Goal: Communication & Community: Answer question/provide support

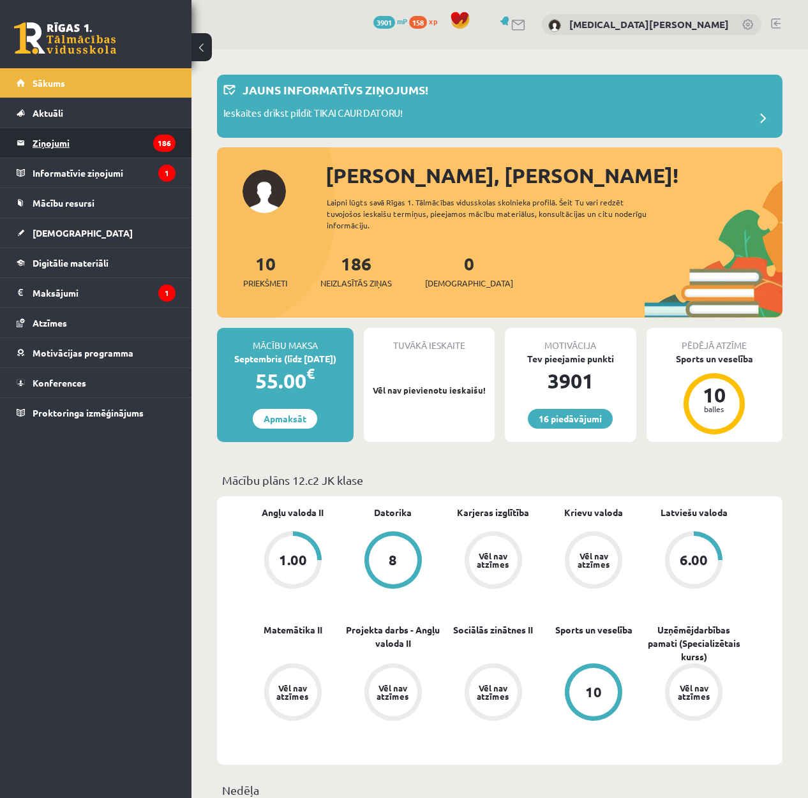
click at [93, 139] on legend "Ziņojumi 186" at bounding box center [104, 142] width 143 height 29
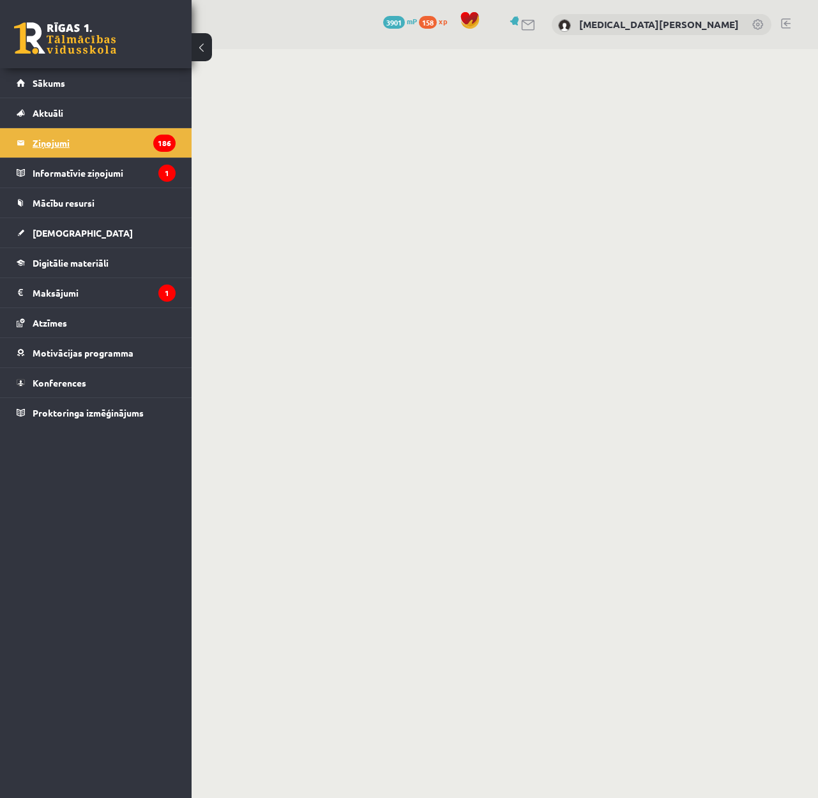
click at [68, 133] on legend "Ziņojumi 186" at bounding box center [104, 142] width 143 height 29
click at [82, 138] on legend "Ziņojumi 186" at bounding box center [104, 142] width 143 height 29
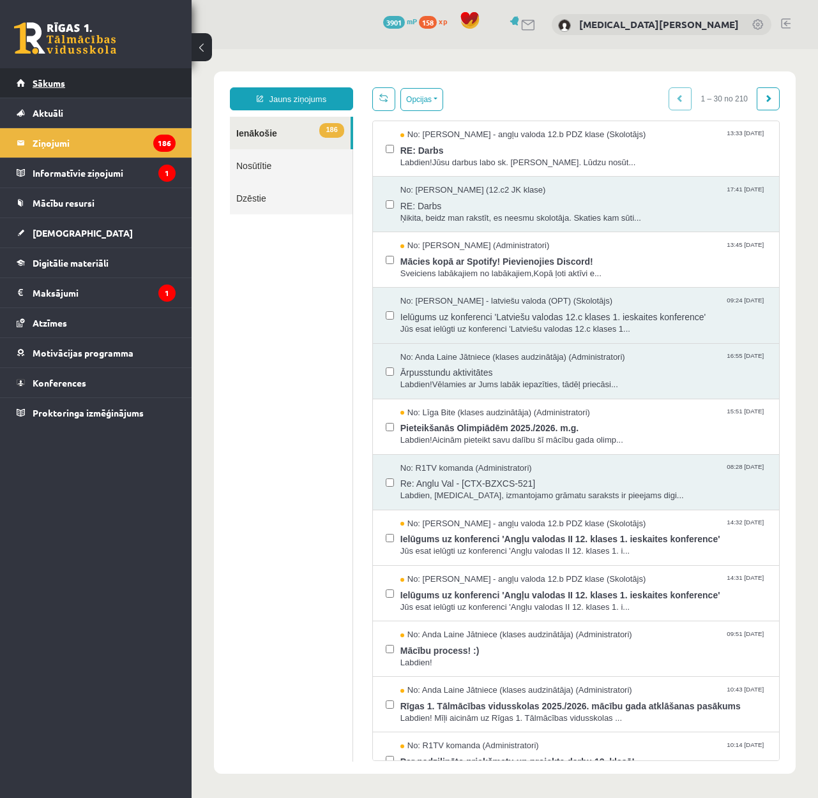
click at [77, 75] on link "Sākums" at bounding box center [96, 82] width 159 height 29
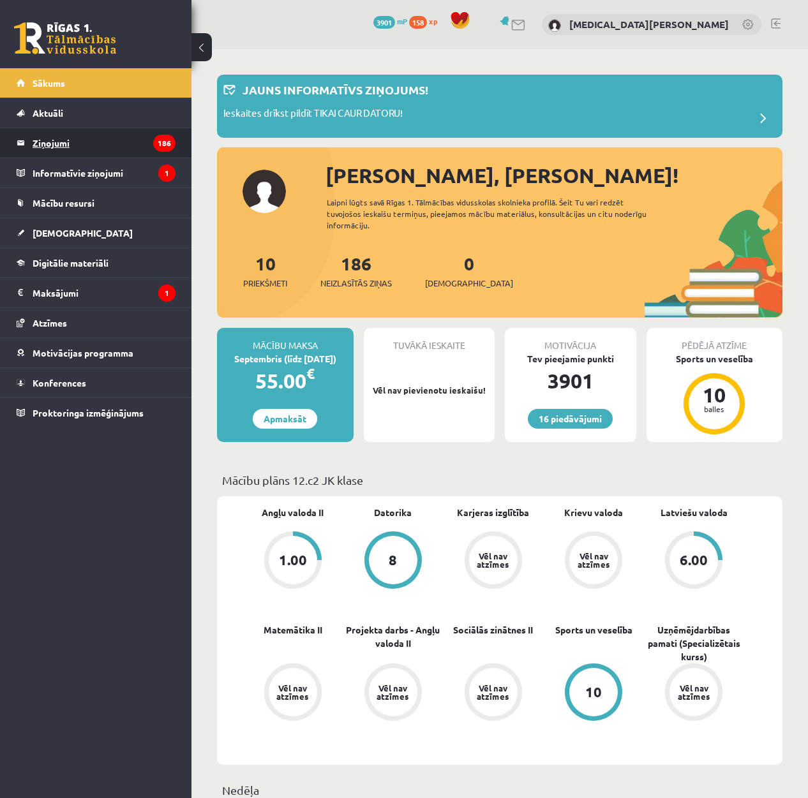
click at [73, 138] on legend "Ziņojumi 186" at bounding box center [104, 142] width 143 height 29
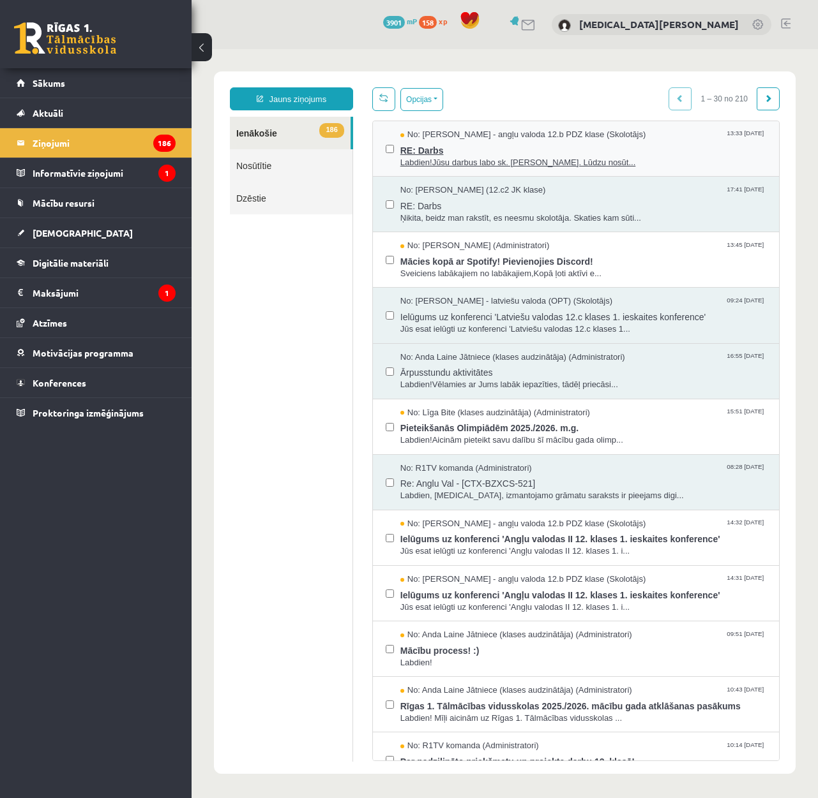
click at [656, 157] on span "Labdien!Jūsu darbus labo sk. [PERSON_NAME]. Lūdzu nosūt..." at bounding box center [583, 163] width 366 height 12
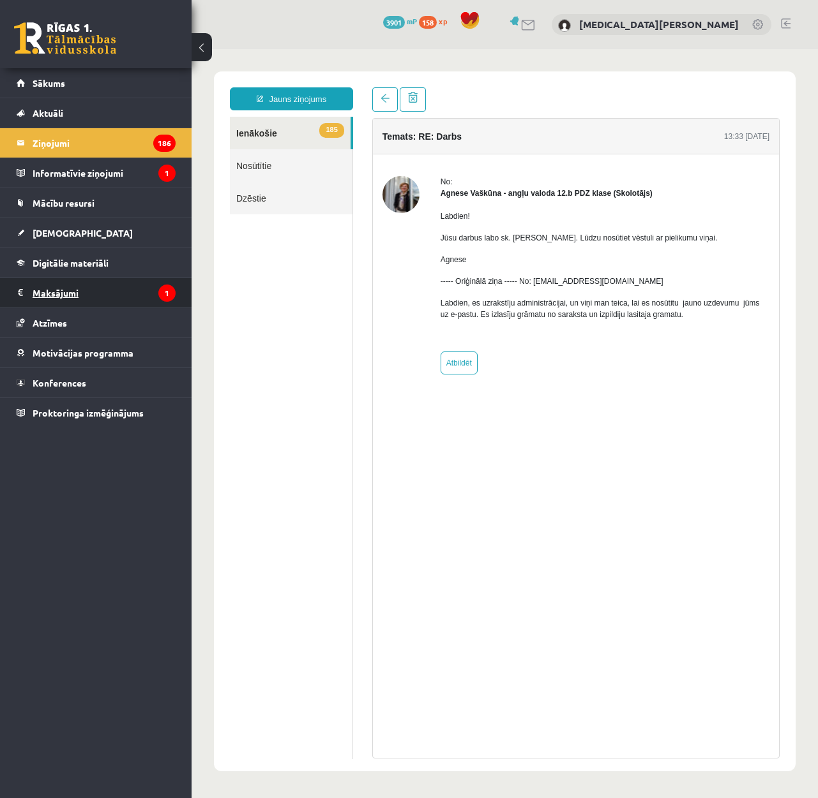
click at [81, 290] on legend "Maksājumi 1" at bounding box center [104, 292] width 143 height 29
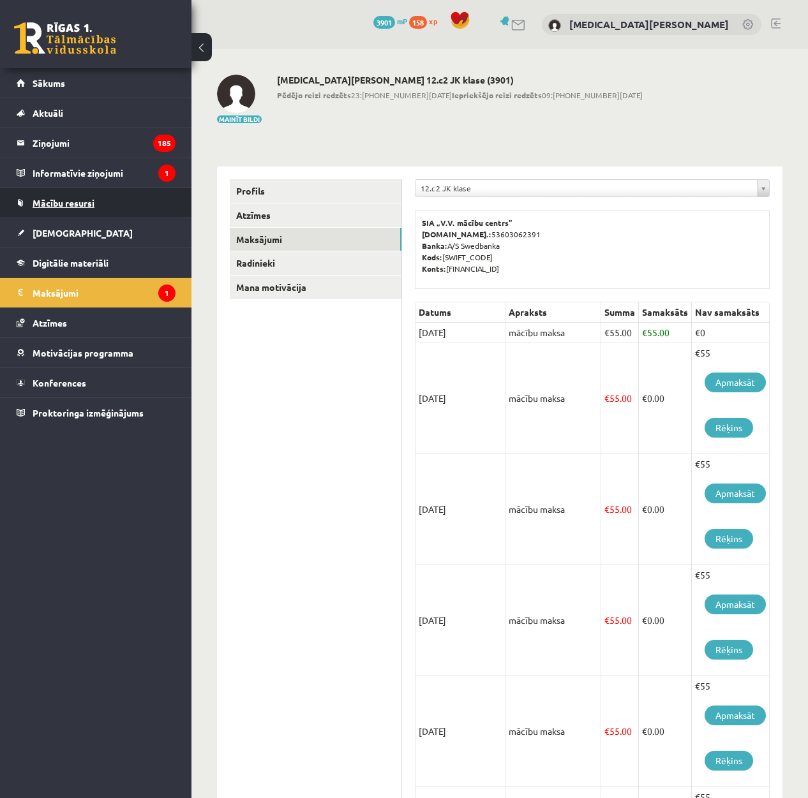
click at [114, 205] on link "Mācību resursi" at bounding box center [96, 202] width 159 height 29
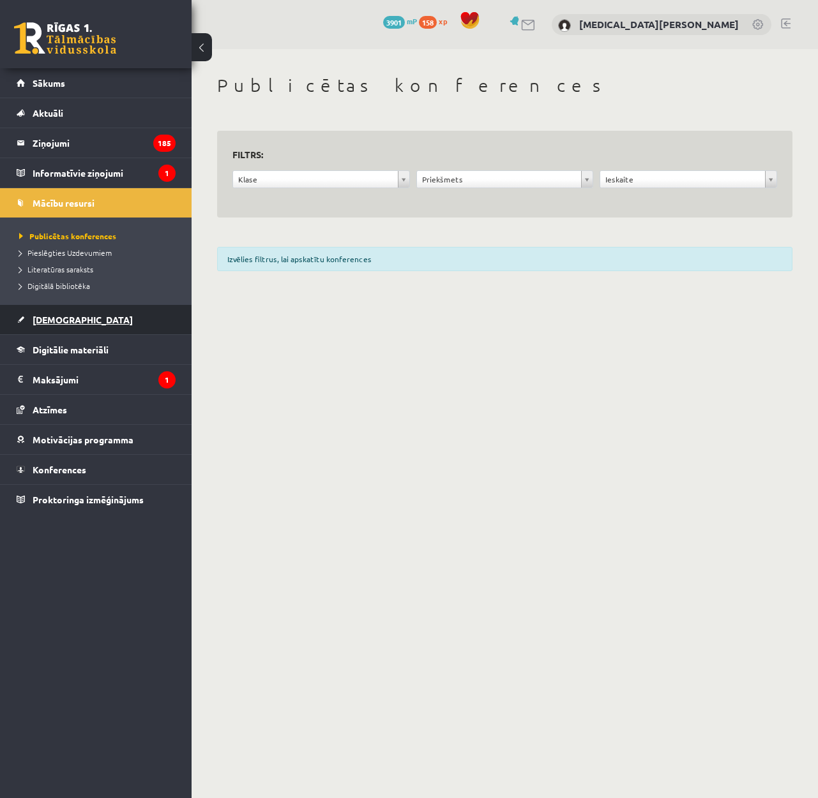
click at [130, 306] on link "[DEMOGRAPHIC_DATA]" at bounding box center [96, 319] width 159 height 29
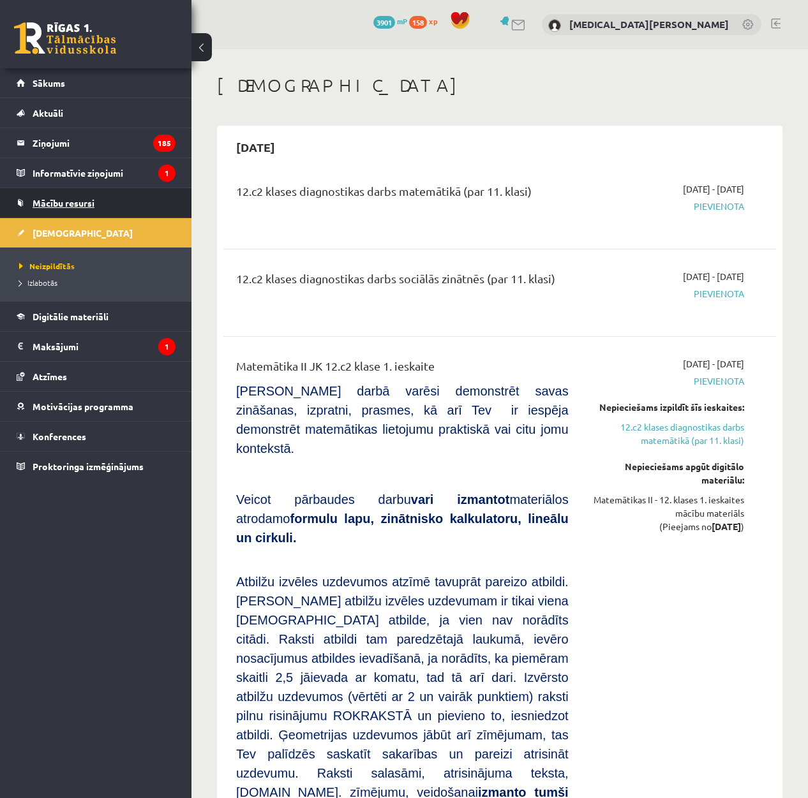
click at [73, 214] on link "Mācību resursi" at bounding box center [96, 202] width 159 height 29
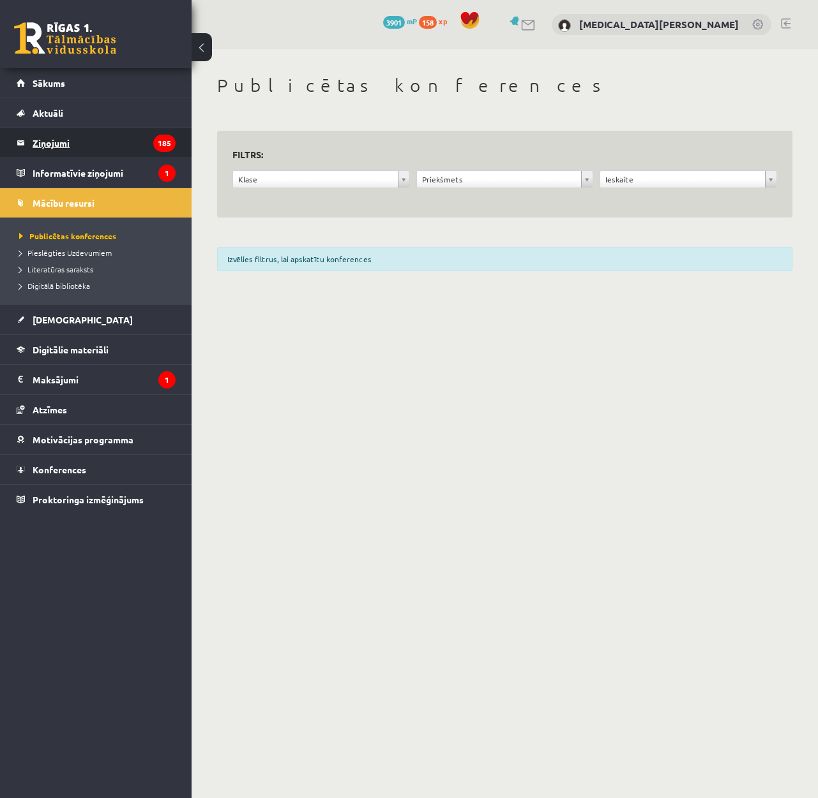
click at [98, 142] on legend "Ziņojumi 185" at bounding box center [104, 142] width 143 height 29
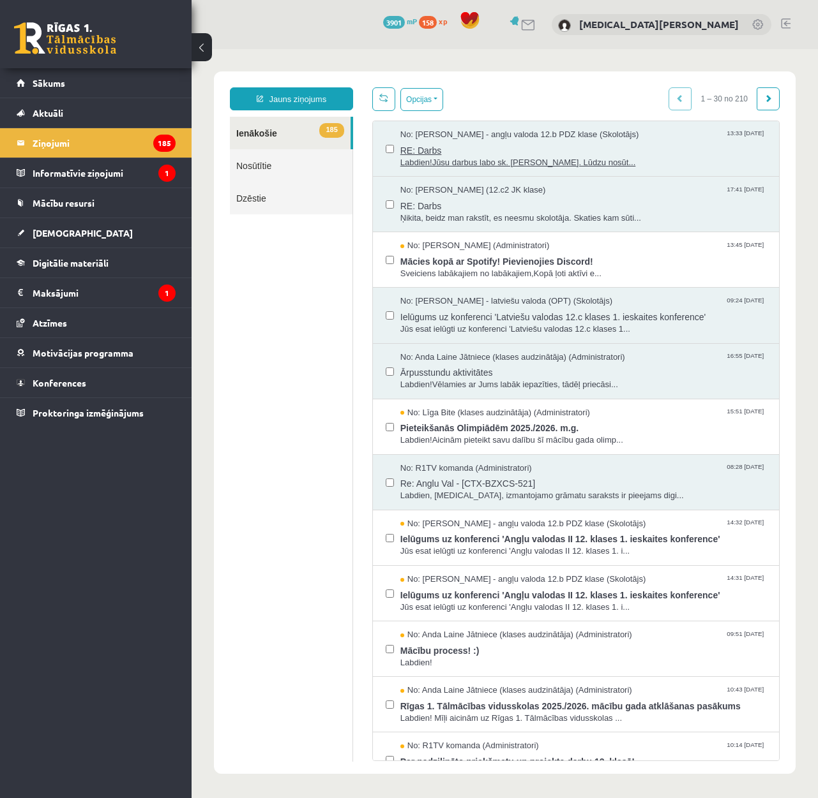
click at [571, 147] on span "RE: Darbs" at bounding box center [583, 149] width 366 height 16
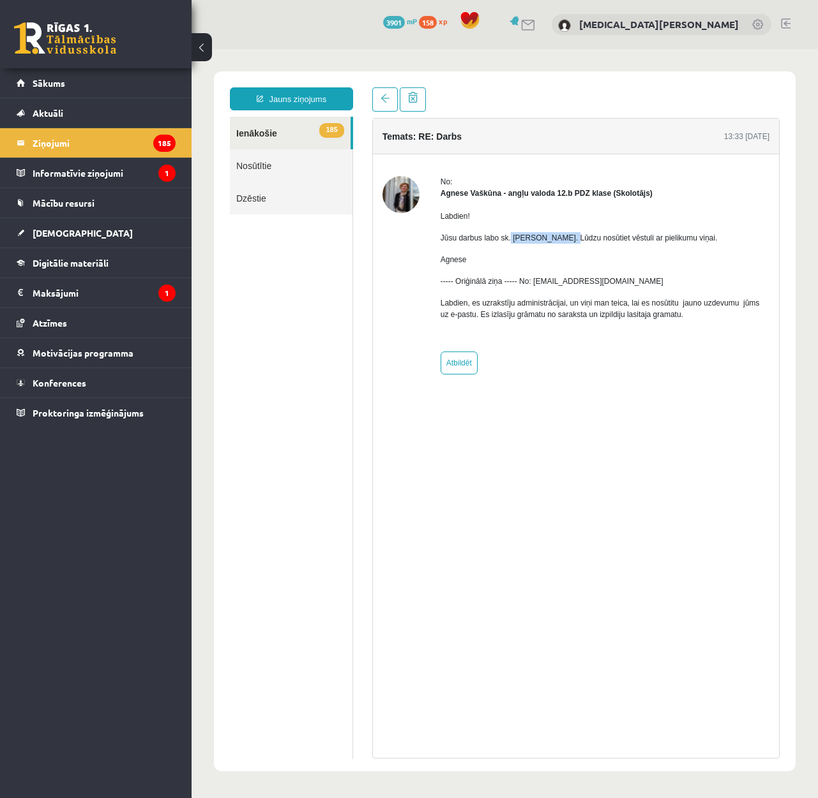
drag, startPoint x: 509, startPoint y: 235, endPoint x: 562, endPoint y: 235, distance: 52.3
click at [562, 235] on p "Jūsu darbus labo sk. Katrīne Laizāne. Lūdzu nosūtiet vēstuli ar pielikumu viņai." at bounding box center [604, 237] width 329 height 11
copy p "Katrīne Laizāne"
drag, startPoint x: 442, startPoint y: 304, endPoint x: 690, endPoint y: 338, distance: 249.9
click at [691, 339] on div "Labdien! Jūsu darbus labo sk. Katrīne Laizāne. Lūdzu nosūtiet vēstuli ar pielik…" at bounding box center [604, 270] width 329 height 143
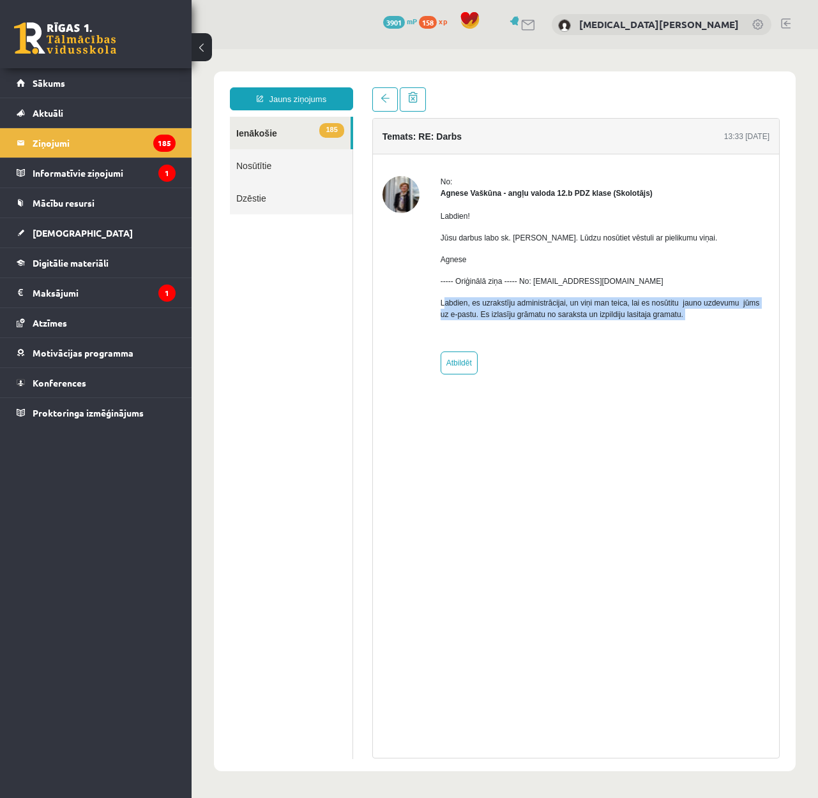
copy p "abdien, es uzrakstīju administrācijai, un viņi man teica, lai es nosūtitu jauno…"
click at [275, 96] on link "Jauns ziņojums" at bounding box center [291, 98] width 123 height 23
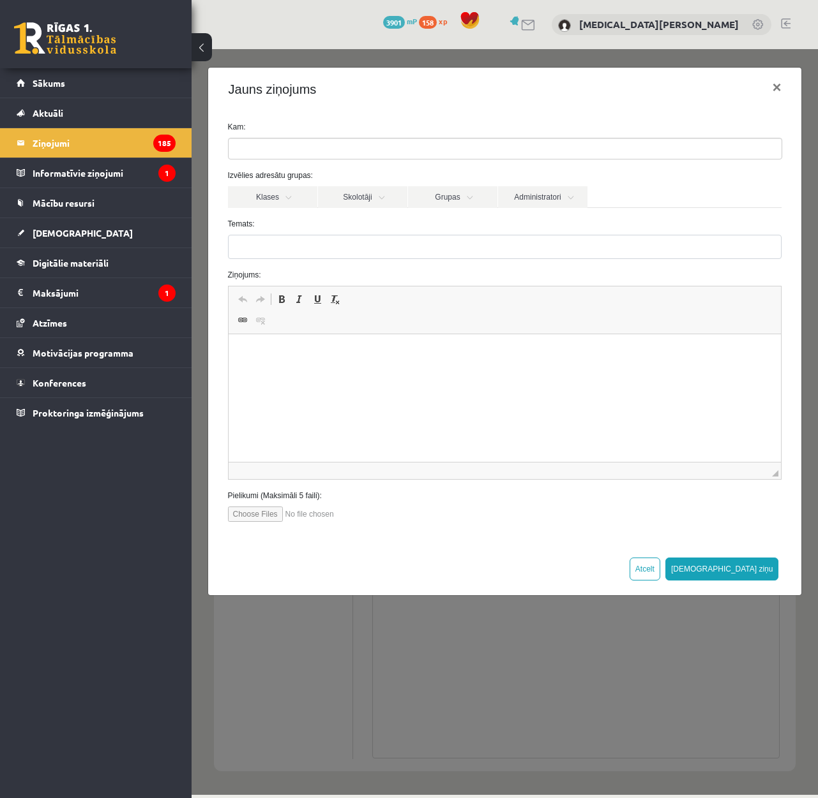
click at [274, 348] on p "Визуальный текстовый редактор, wiswyg-editor-47025066121680-1757967004-208" at bounding box center [504, 353] width 527 height 13
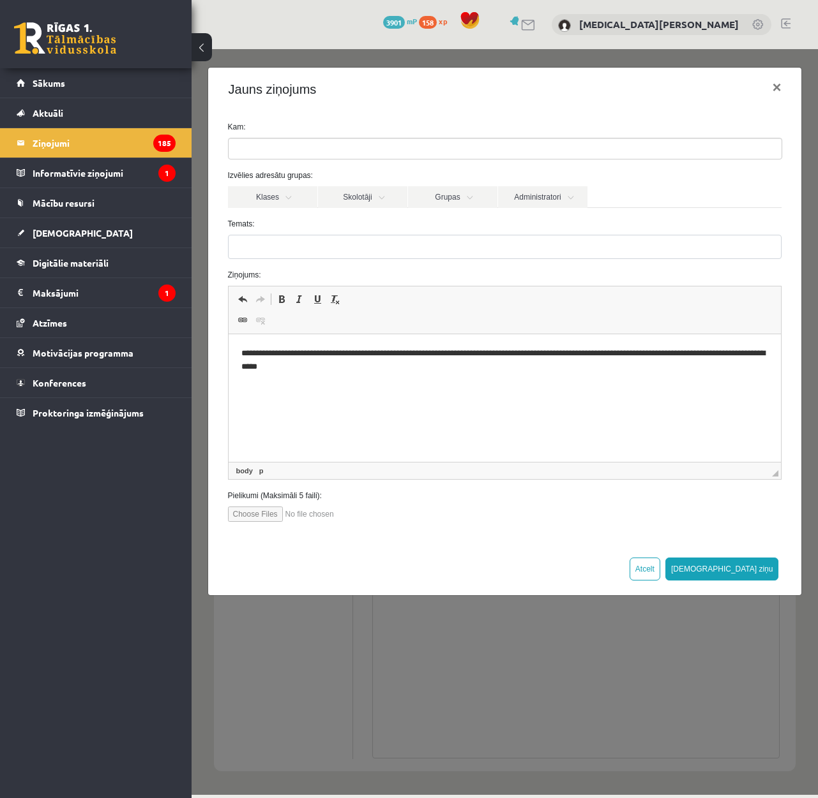
click at [276, 152] on ul at bounding box center [504, 148] width 553 height 20
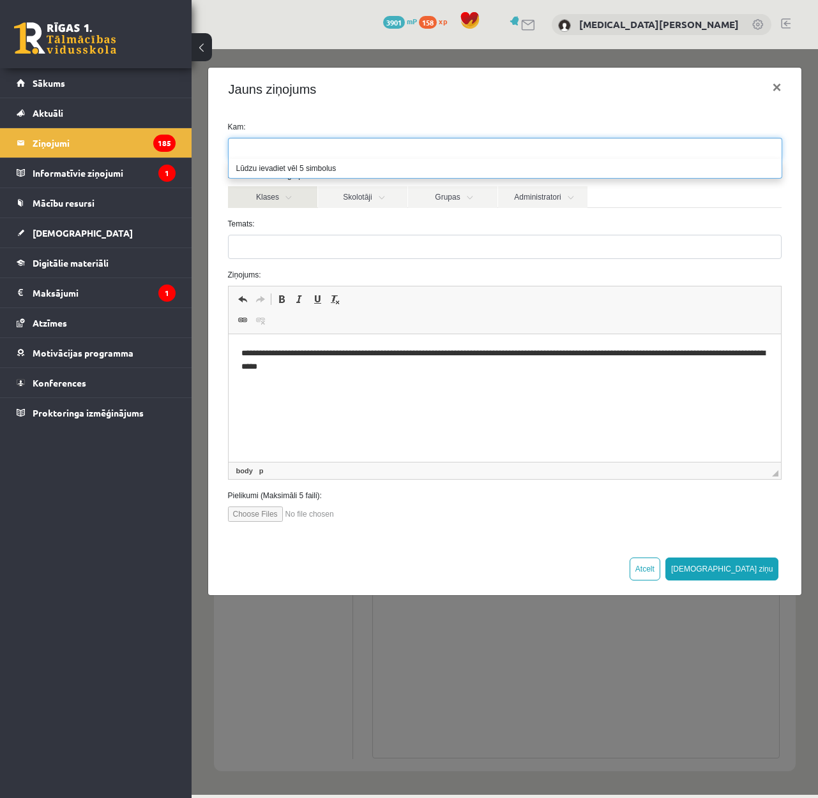
click at [308, 204] on link "Klases" at bounding box center [272, 197] width 89 height 22
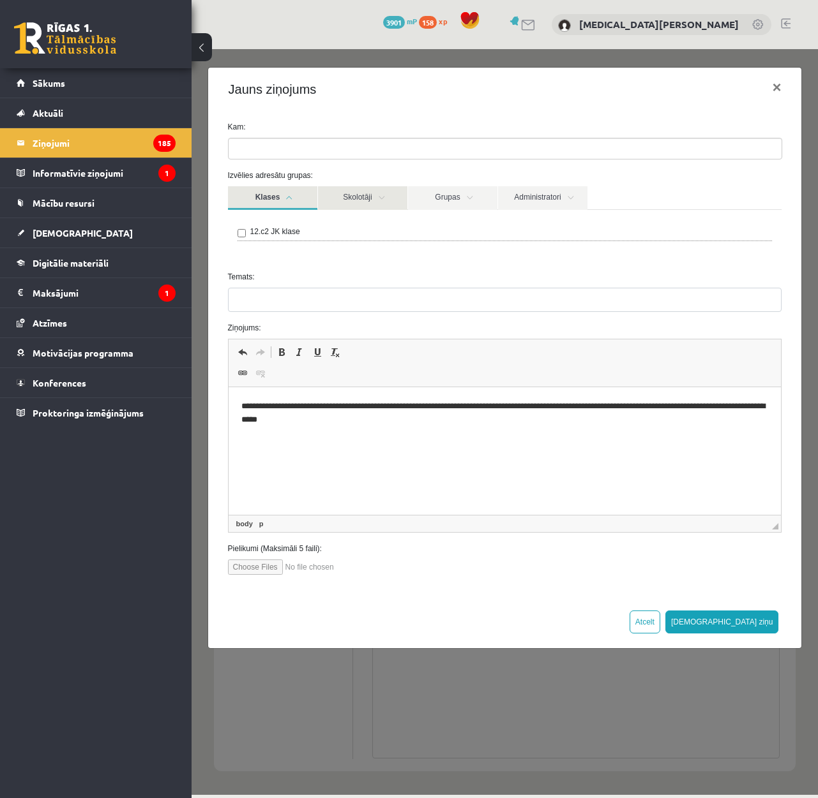
click at [327, 200] on link "Skolotāji" at bounding box center [362, 198] width 89 height 24
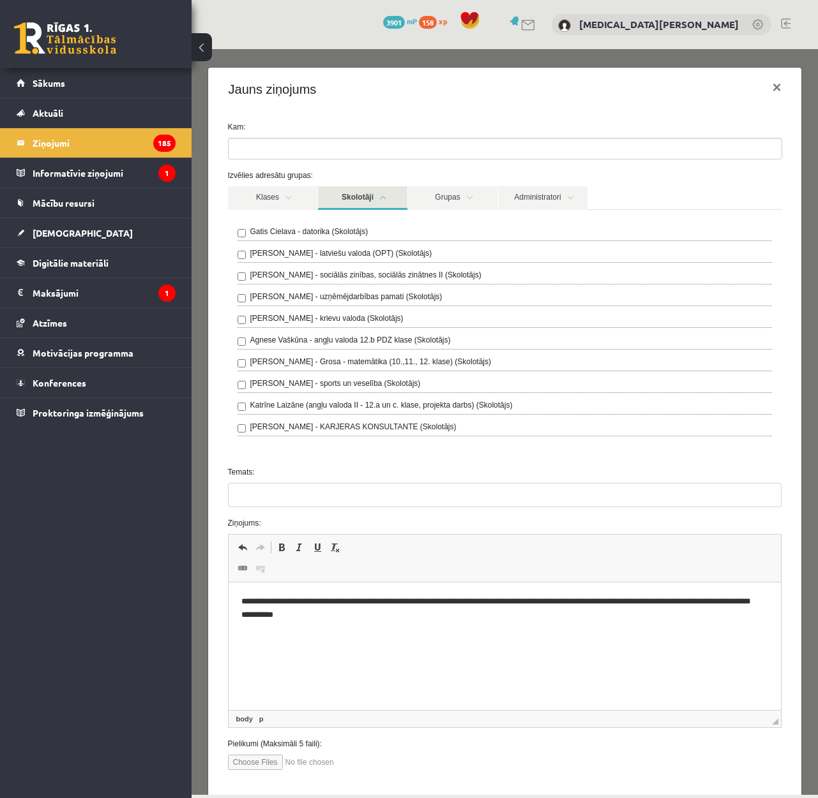
click at [248, 415] on div "Katrīne Laizāne (angļu valoda II - 12.a un c. klase, projekta darbs) (Skolotājs)" at bounding box center [504, 407] width 535 height 15
click at [242, 414] on div "Katrīne Laizāne (angļu valoda II - 12.a un c. klase, projekta darbs) (Skolotājs)" at bounding box center [504, 407] width 535 height 15
click at [288, 458] on form "**********" at bounding box center [504, 445] width 573 height 649
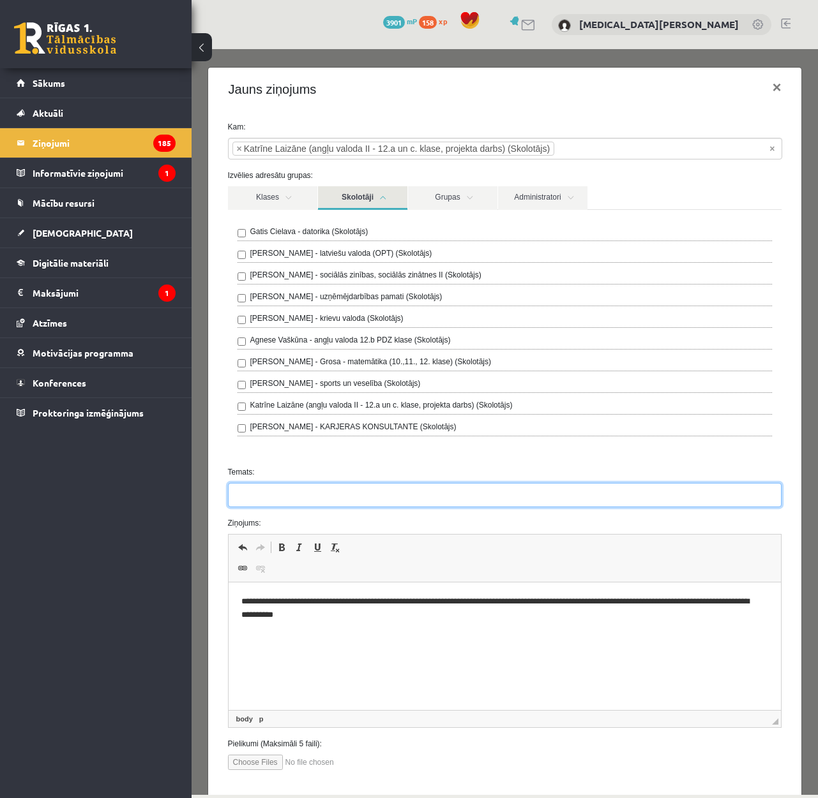
click at [402, 488] on input "Temats:" at bounding box center [505, 495] width 554 height 24
type input "**********"
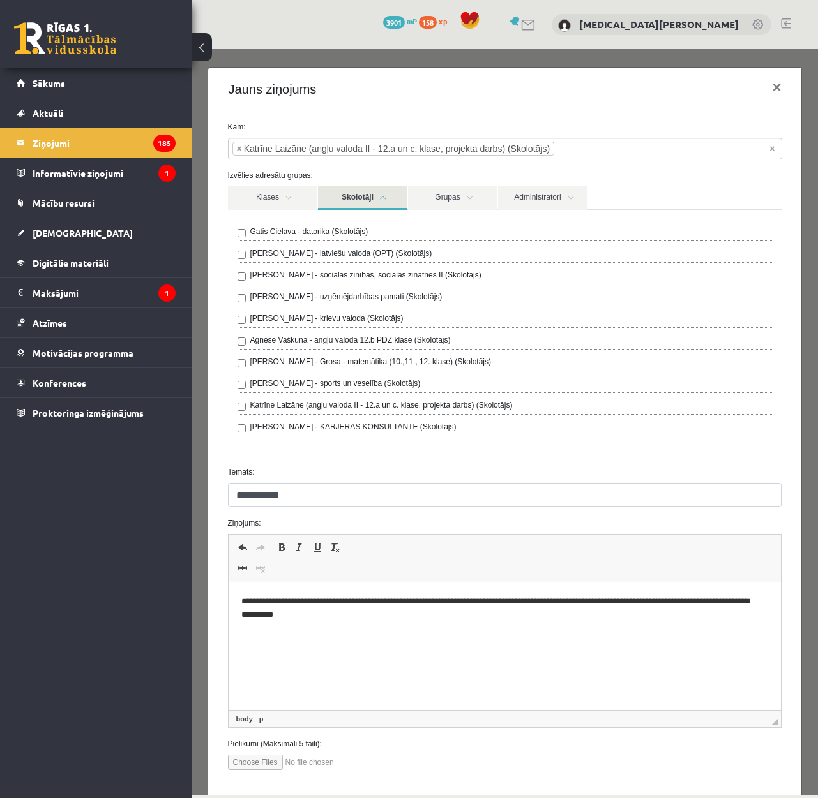
click at [341, 622] on html "**********" at bounding box center [504, 609] width 553 height 52
click at [242, 600] on p "**********" at bounding box center [500, 608] width 518 height 27
click at [264, 759] on input "file" at bounding box center [300, 762] width 145 height 15
type input "**********"
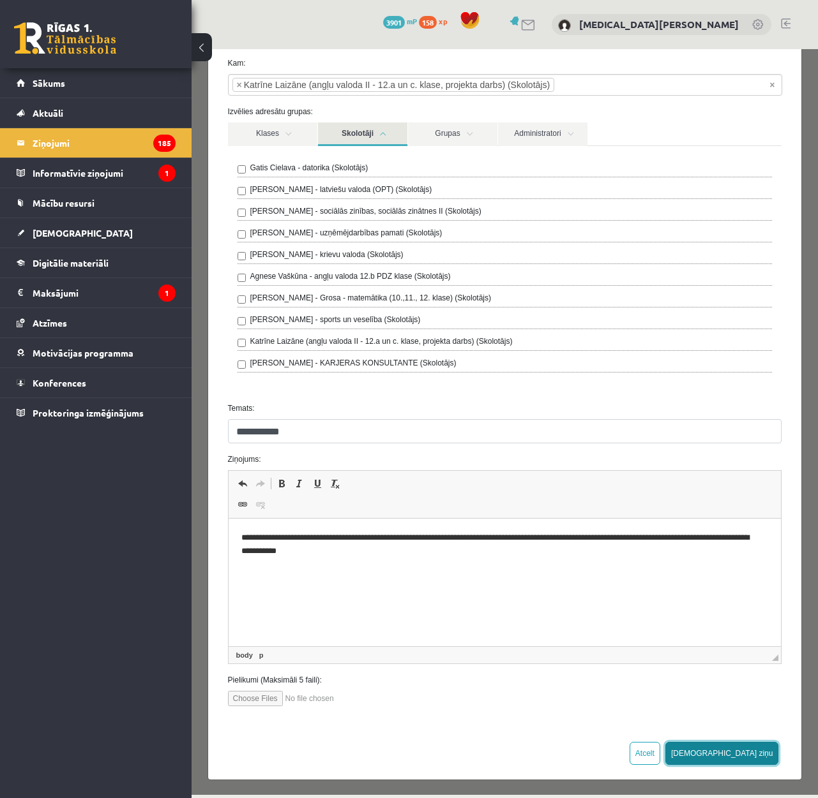
click at [751, 756] on button "Sūtīt ziņu" at bounding box center [722, 753] width 114 height 23
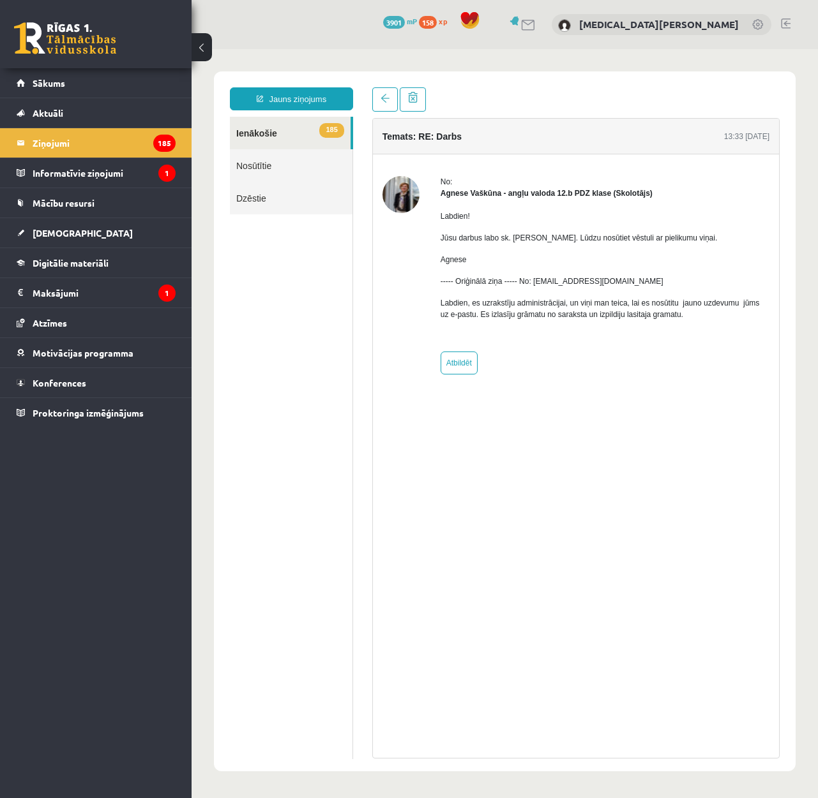
scroll to position [0, 0]
click at [100, 235] on link "[DEMOGRAPHIC_DATA]" at bounding box center [96, 232] width 159 height 29
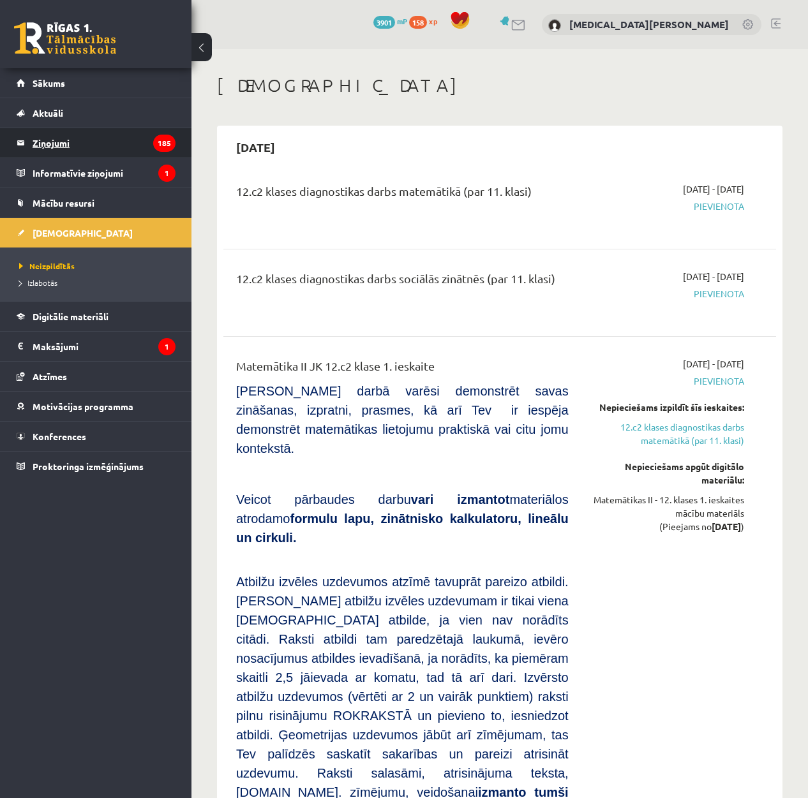
click at [78, 153] on legend "Ziņojumi 185" at bounding box center [104, 142] width 143 height 29
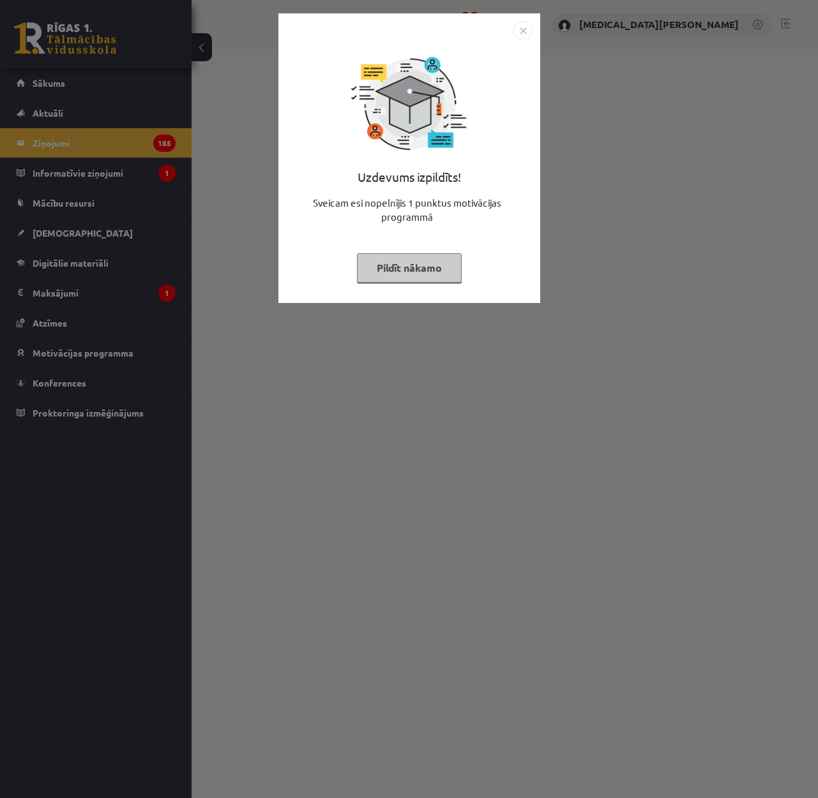
click at [532, 29] on div "Uzdevums izpildīts! Sveicam esi nopelnījis 1 punktus motivācijas programmā Pild…" at bounding box center [409, 158] width 262 height 290
click at [528, 29] on img "Close" at bounding box center [522, 30] width 19 height 19
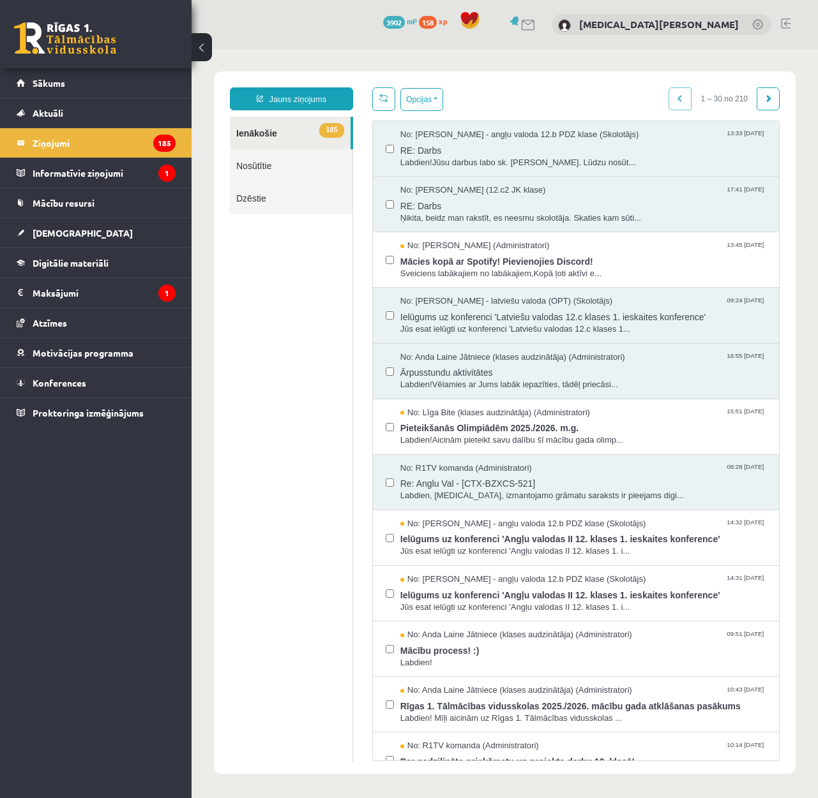
click at [268, 167] on link "Nosūtītie" at bounding box center [291, 165] width 123 height 33
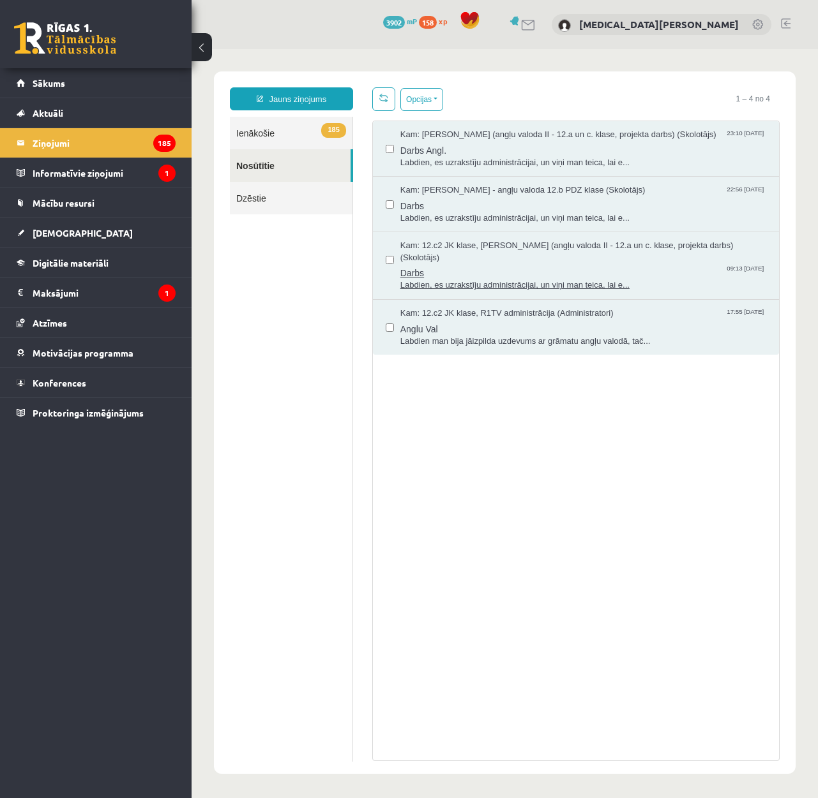
click at [652, 264] on span "Darbs" at bounding box center [583, 272] width 366 height 16
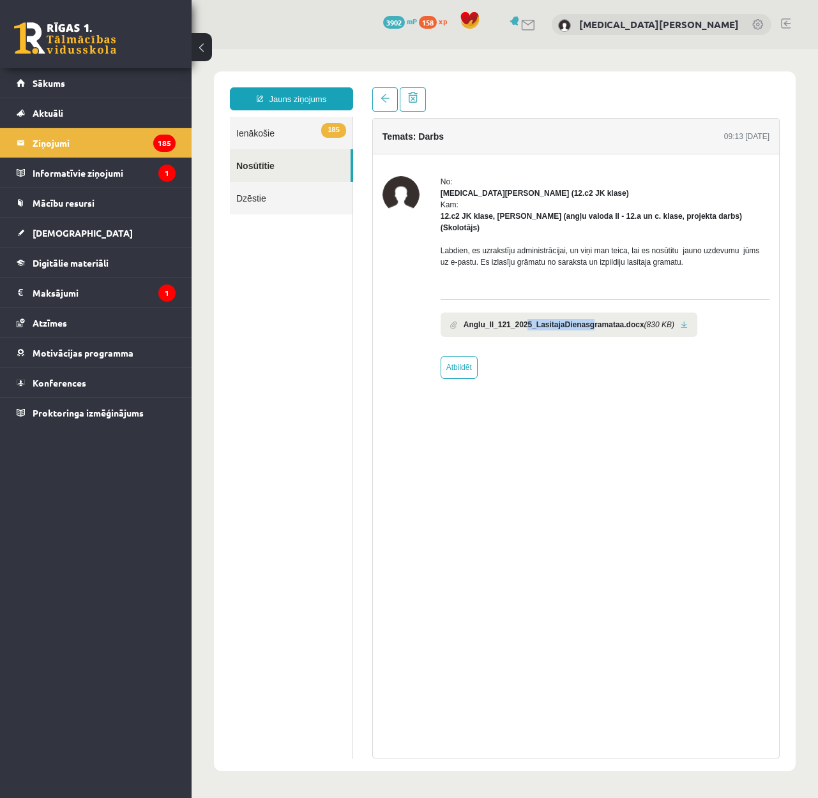
drag, startPoint x: 535, startPoint y: 315, endPoint x: 595, endPoint y: 317, distance: 60.0
click at [591, 319] on b "Anglu_II_121_2025_LasitajaDienasgramataa.docx" at bounding box center [553, 324] width 181 height 11
click at [287, 126] on link "185 Ienākošie" at bounding box center [291, 133] width 123 height 33
click at [281, 168] on link "Nosūtītie" at bounding box center [290, 165] width 121 height 33
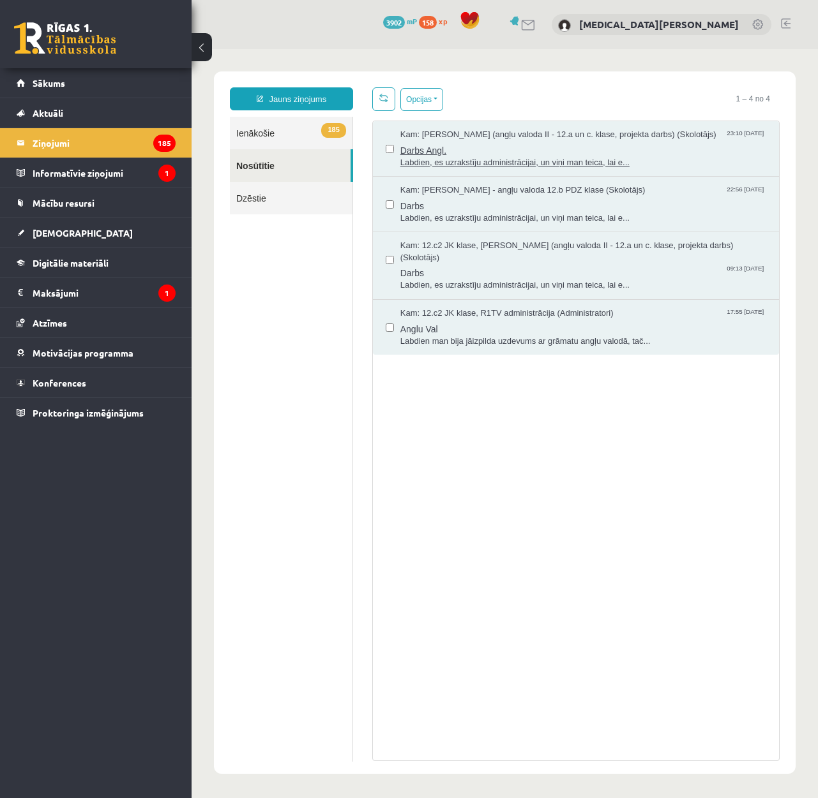
click at [430, 147] on span "Darbs Angl." at bounding box center [583, 149] width 366 height 16
